Goal: Information Seeking & Learning: Learn about a topic

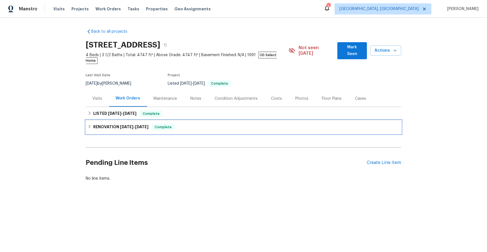
click at [111, 124] on h6 "RENOVATION [DATE] - [DATE]" at bounding box center [120, 127] width 55 height 7
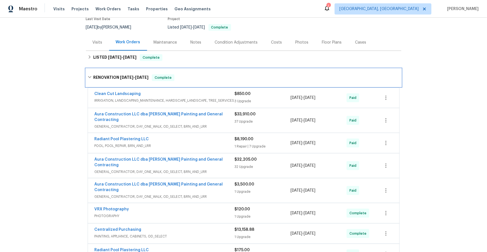
scroll to position [69, 0]
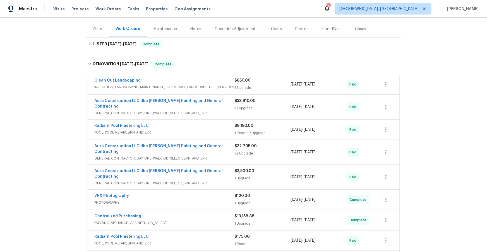
click at [220, 110] on span "GENERAL_CONTRACTOR, DAY_ONE_WALK, OD_SELECT, BRN_AND_LRR" at bounding box center [165, 113] width 140 height 6
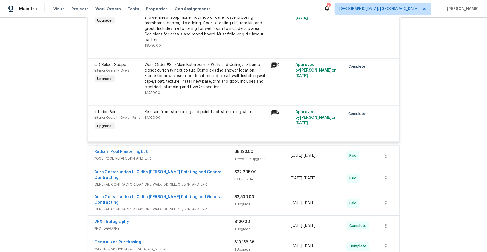
scroll to position [1557, 0]
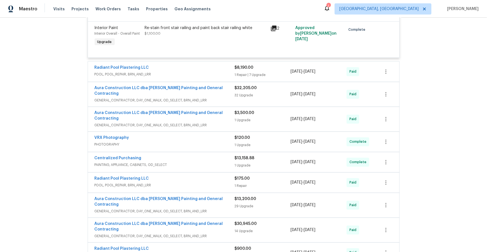
click at [213, 66] on div "Radiant Pool Plastering LLC" at bounding box center [165, 68] width 140 height 7
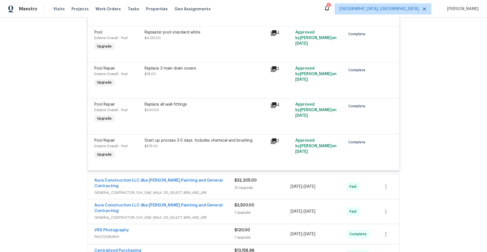
scroll to position [1787, 0]
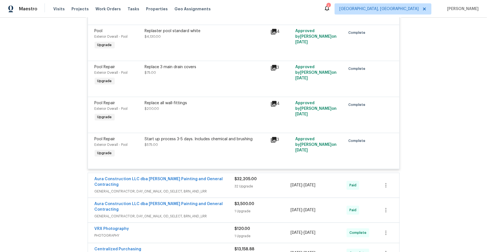
click at [273, 30] on icon at bounding box center [274, 32] width 6 height 6
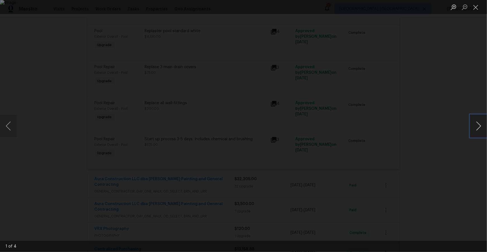
click at [475, 124] on button "Next image" at bounding box center [478, 126] width 17 height 22
click at [476, 9] on button "Close lightbox" at bounding box center [475, 7] width 11 height 10
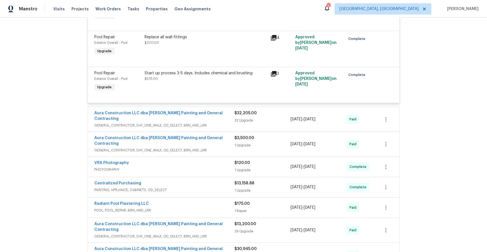
scroll to position [1853, 0]
click at [219, 123] on span "GENERAL_CONTRACTOR, DAY_ONE_WALK, OD_SELECT, BRN_AND_LRR" at bounding box center [165, 126] width 140 height 6
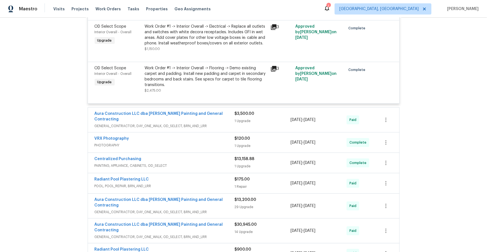
scroll to position [3157, 0]
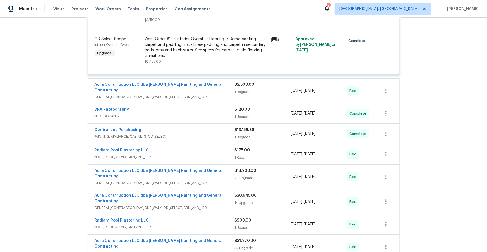
click at [221, 94] on span "GENERAL_CONTRACTOR, DAY_ONE_WALK, OD_SELECT, BRN_AND_LRR" at bounding box center [165, 97] width 140 height 6
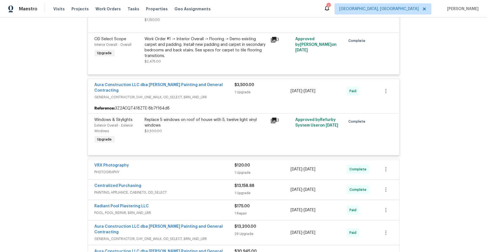
click at [272, 117] on icon at bounding box center [274, 120] width 6 height 6
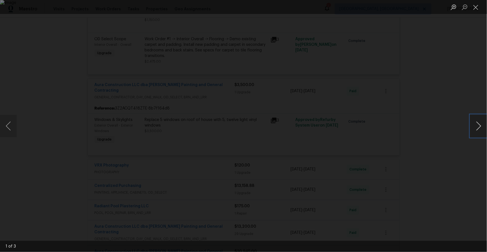
click at [481, 125] on button "Next image" at bounding box center [478, 126] width 17 height 22
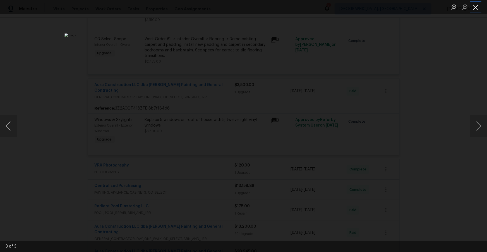
click at [477, 8] on button "Close lightbox" at bounding box center [475, 7] width 11 height 10
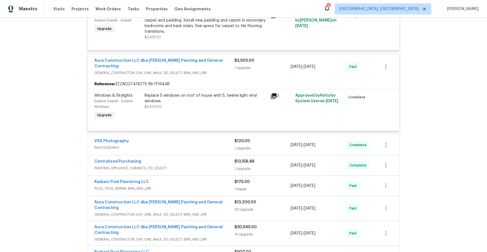
scroll to position [3188, 0]
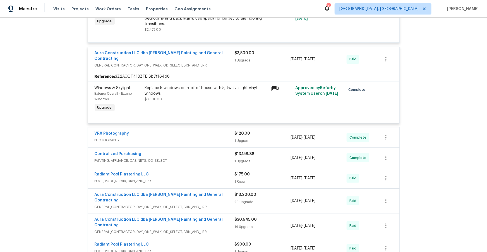
click at [193, 151] on div "Centralized Purchasing" at bounding box center [165, 154] width 140 height 7
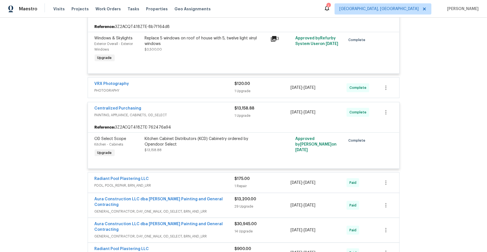
scroll to position [3286, 0]
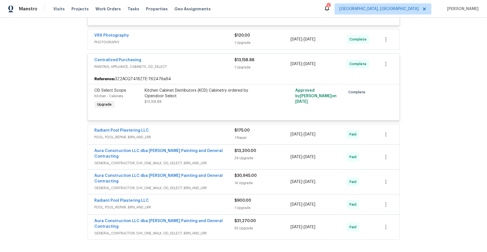
click at [218, 160] on span "GENERAL_CONTRACTOR, DAY_ONE_WALK, OD_SELECT, BRN_AND_LRR" at bounding box center [165, 163] width 140 height 6
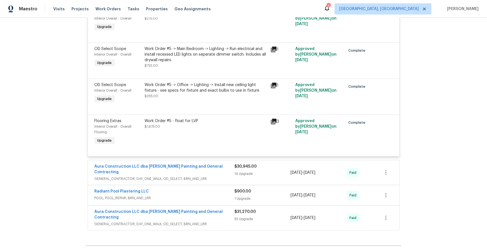
scroll to position [4436, 0]
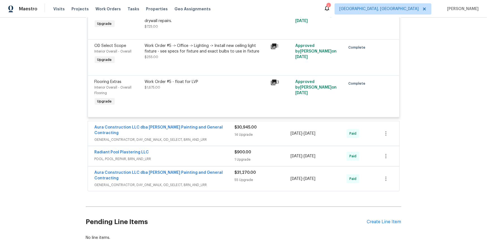
click at [227, 124] on div "Aura Construction LLC dba [PERSON_NAME] Painting and General Contracting" at bounding box center [165, 130] width 140 height 12
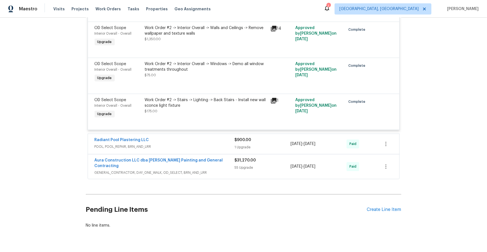
scroll to position [5017, 0]
click at [226, 169] on span "GENERAL_CONTRACTOR, DAY_ONE_WALK, OD_SELECT, BRN_AND_LRR" at bounding box center [165, 172] width 140 height 6
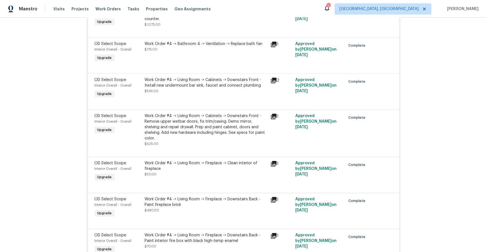
scroll to position [6084, 0]
